Goal: Information Seeking & Learning: Learn about a topic

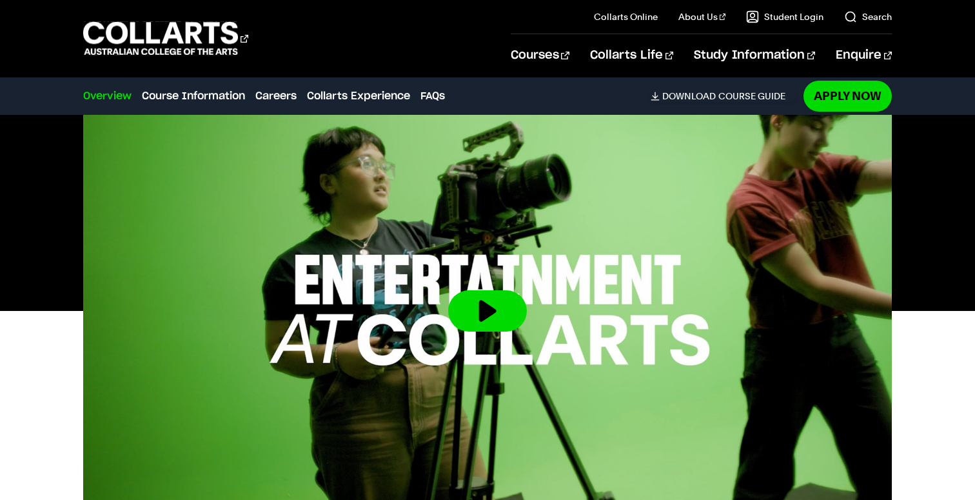
scroll to position [373, 0]
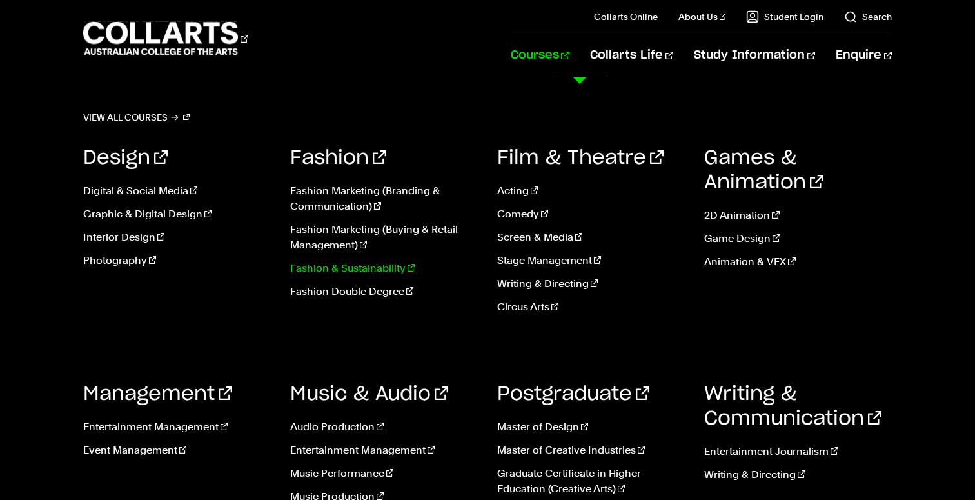
click at [336, 266] on link "Fashion & Sustainability" at bounding box center [384, 267] width 188 height 15
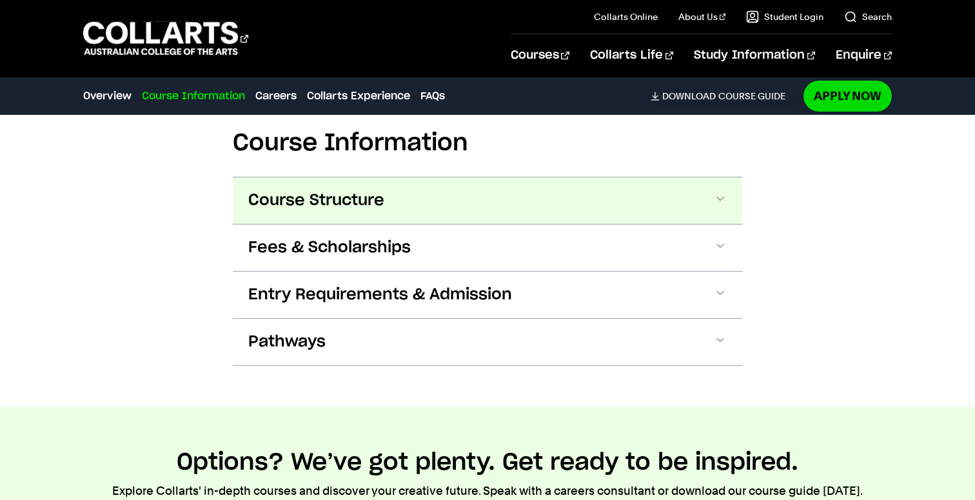
click at [374, 187] on button "Course Structure" at bounding box center [487, 200] width 509 height 46
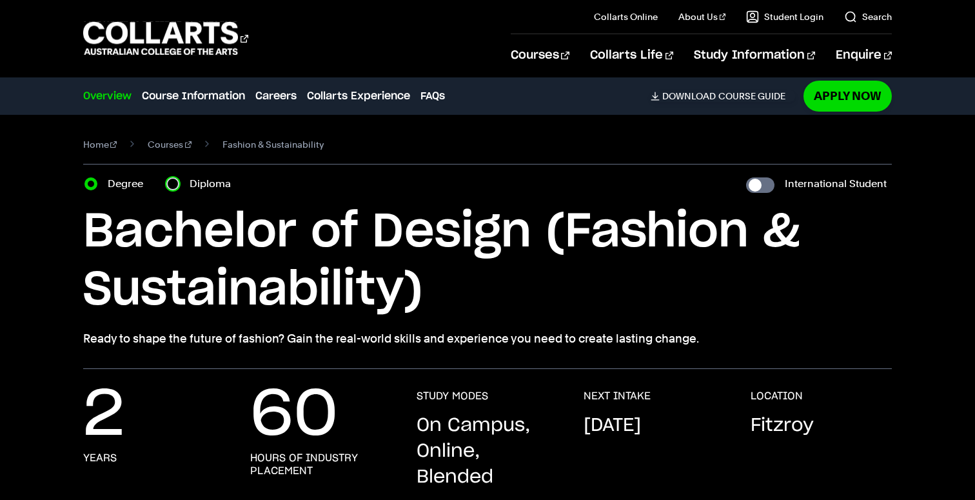
click at [173, 182] on input "Diploma" at bounding box center [172, 183] width 13 height 13
radio input "true"
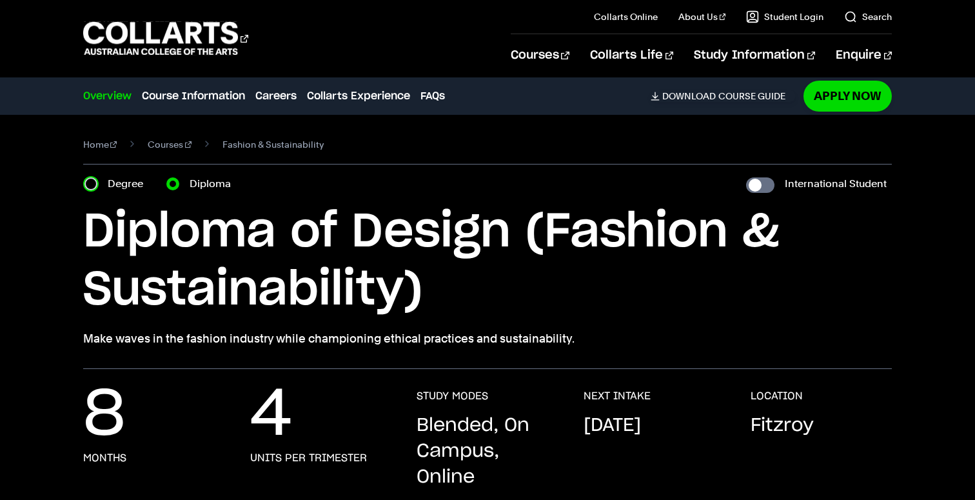
click at [88, 184] on input "Degree" at bounding box center [90, 183] width 13 height 13
radio input "true"
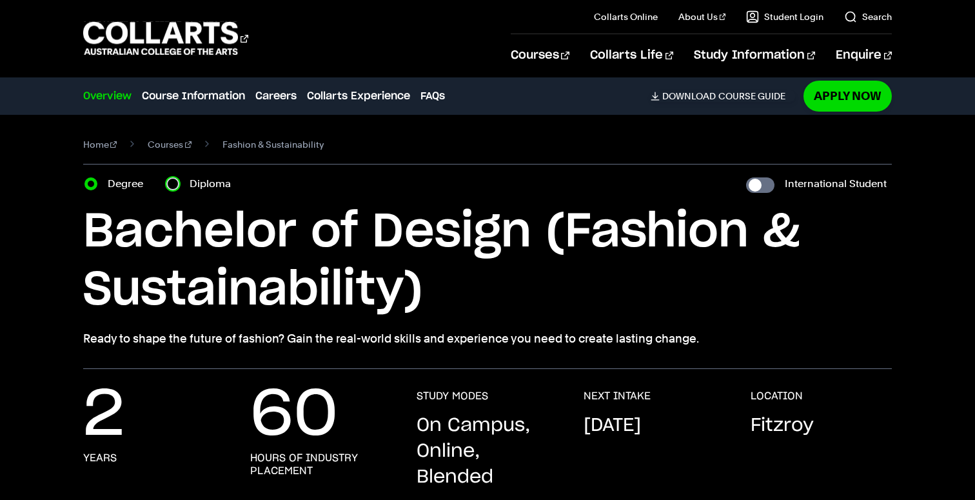
click at [172, 181] on input "Diploma" at bounding box center [172, 183] width 13 height 13
radio input "true"
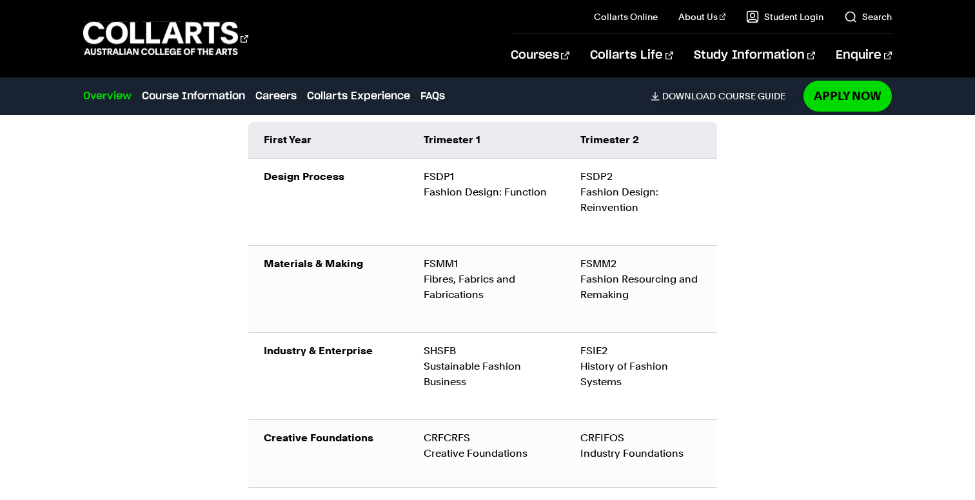
scroll to position [1555, 0]
